Goal: Find specific page/section

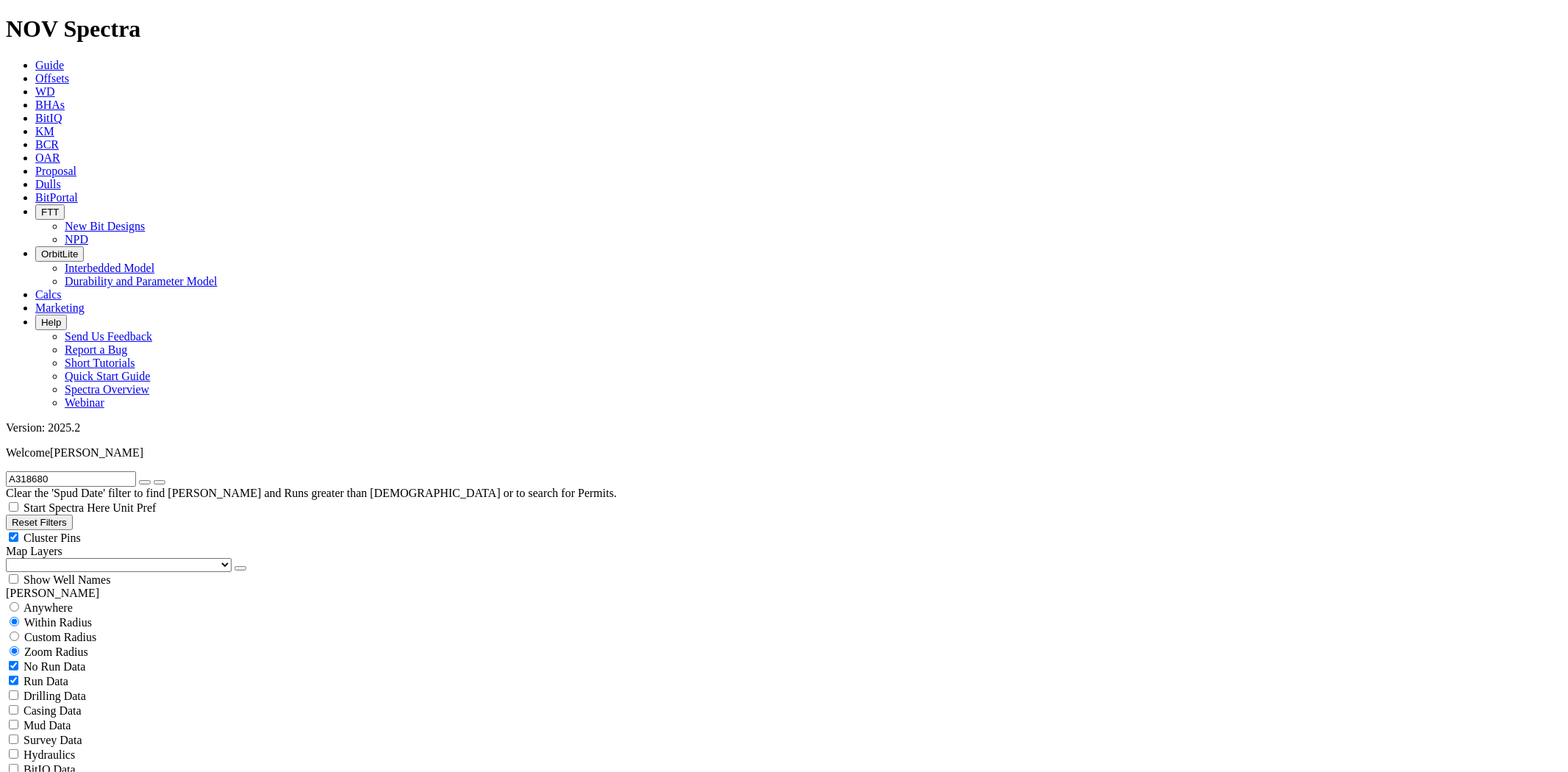
click at [133, 472] on input "A318680" at bounding box center [71, 479] width 130 height 16
click at [153, 480] on button "submit" at bounding box center [159, 482] width 12 height 5
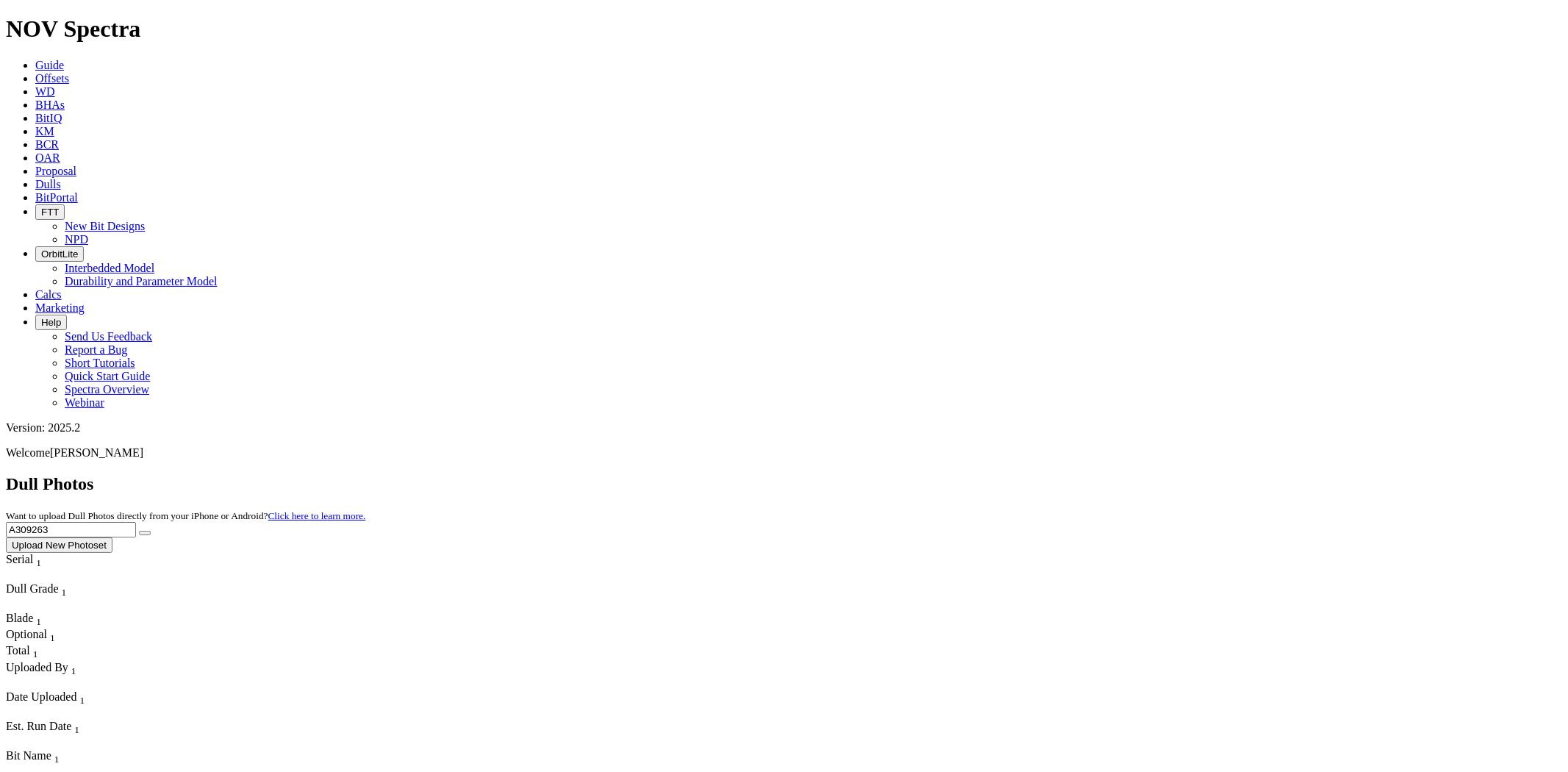
drag, startPoint x: 1048, startPoint y: 317, endPoint x: 1127, endPoint y: 326, distance: 79.5
